Goal: Task Accomplishment & Management: Manage account settings

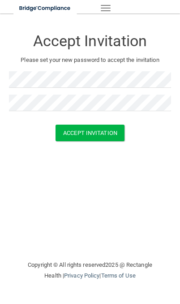
click at [74, 140] on button "Accept Invitation" at bounding box center [90, 148] width 69 height 17
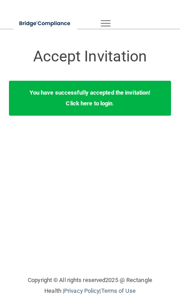
click at [85, 101] on link "Click here to login" at bounding box center [89, 103] width 47 height 7
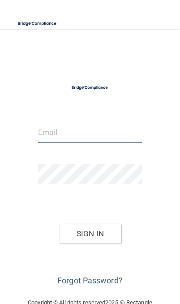
click at [60, 126] on input "email" at bounding box center [90, 132] width 104 height 20
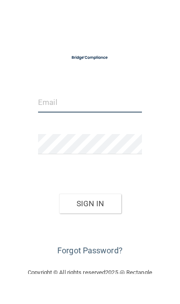
type input "a"
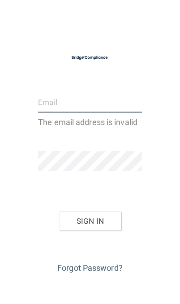
type input "[EMAIL_ADDRESS][DOMAIN_NAME]"
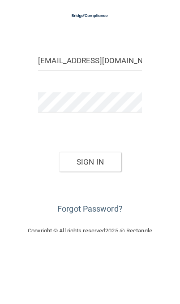
click at [83, 223] on button "Sign In" at bounding box center [90, 233] width 62 height 20
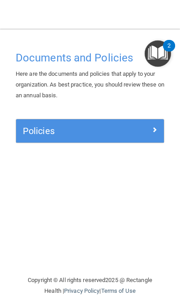
click at [161, 45] on img "Open Resource Center, 2 new notifications" at bounding box center [158, 53] width 26 height 26
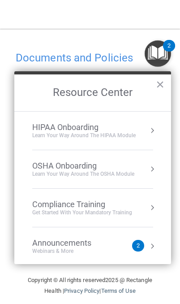
click at [160, 87] on button "×" at bounding box center [160, 84] width 9 height 14
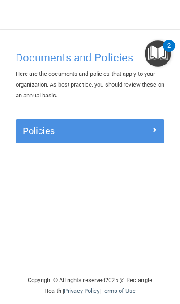
click at [97, 127] on h5 "Policies" at bounding box center [72, 131] width 98 height 10
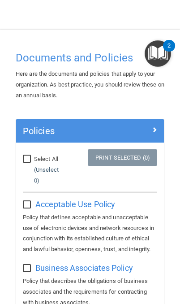
click at [40, 126] on h5 "Policies" at bounding box center [72, 131] width 98 height 10
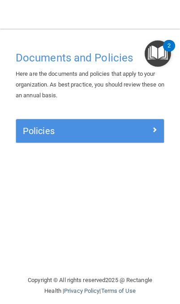
click at [36, 129] on h5 "Policies" at bounding box center [72, 131] width 98 height 10
